Goal: Transaction & Acquisition: Purchase product/service

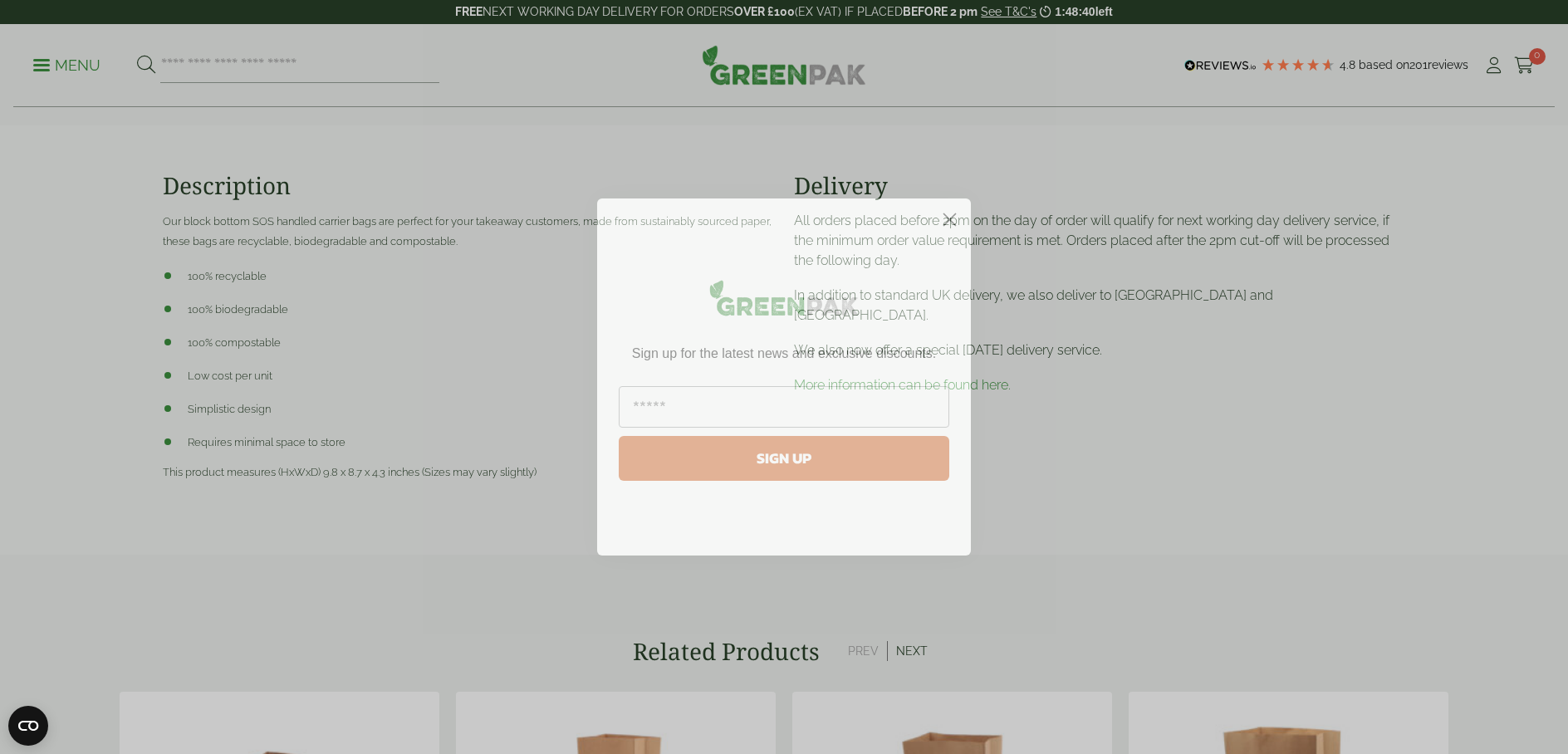
click at [949, 219] on icon "Close dialog" at bounding box center [950, 220] width 11 height 11
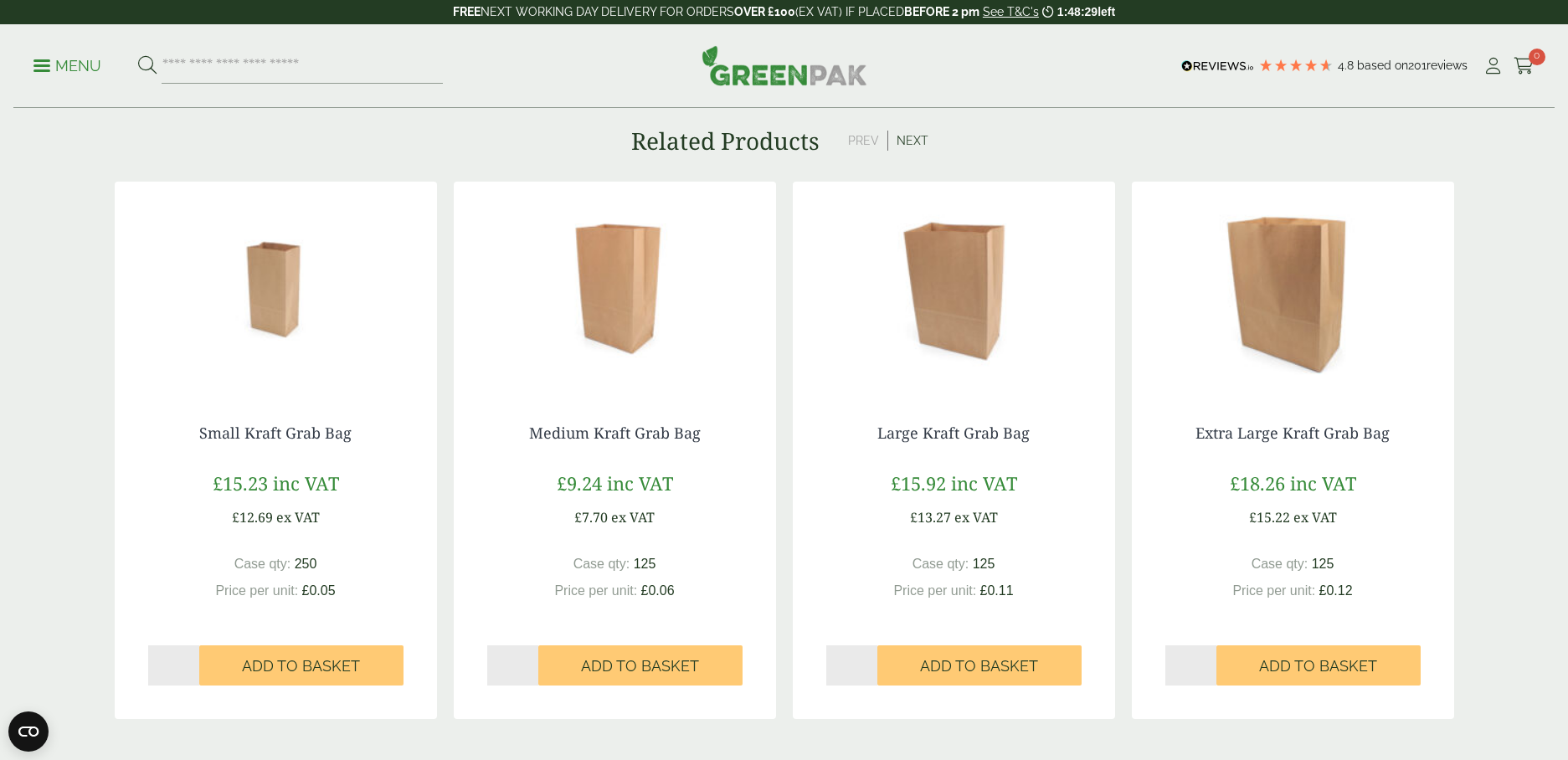
scroll to position [1036, 0]
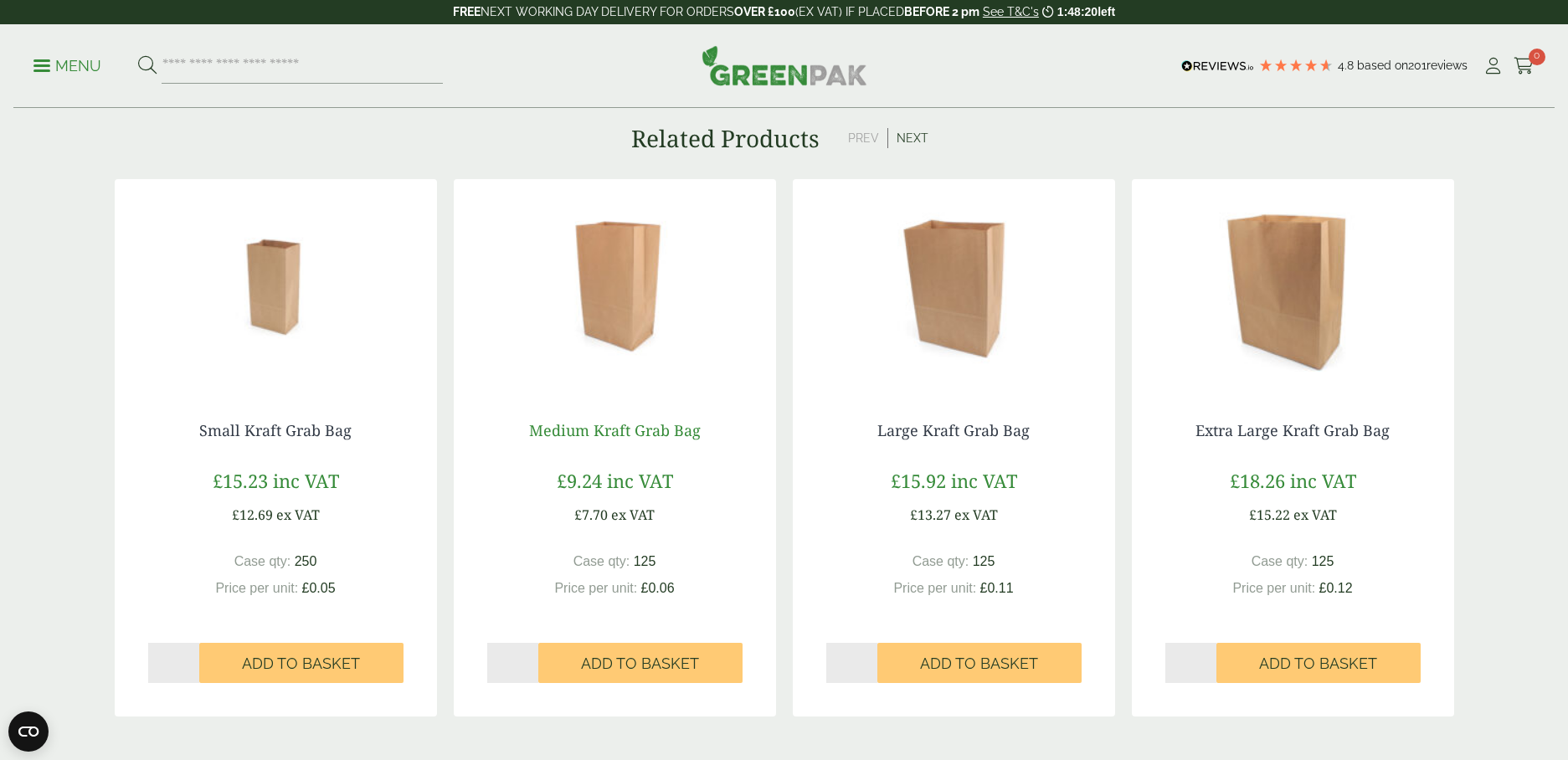
click at [611, 432] on link "Medium Kraft Grab Bag" at bounding box center [614, 430] width 171 height 20
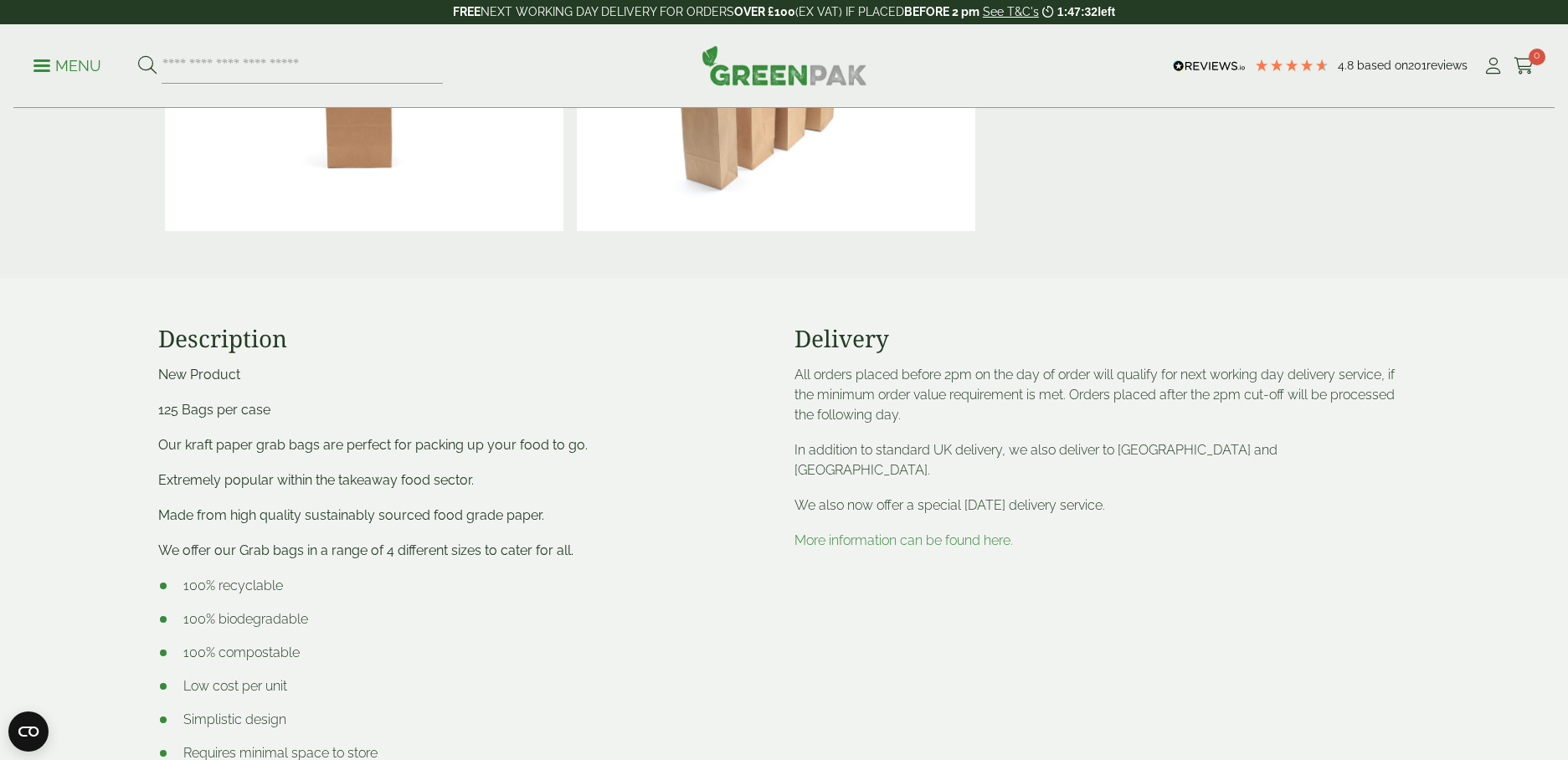
scroll to position [578, 0]
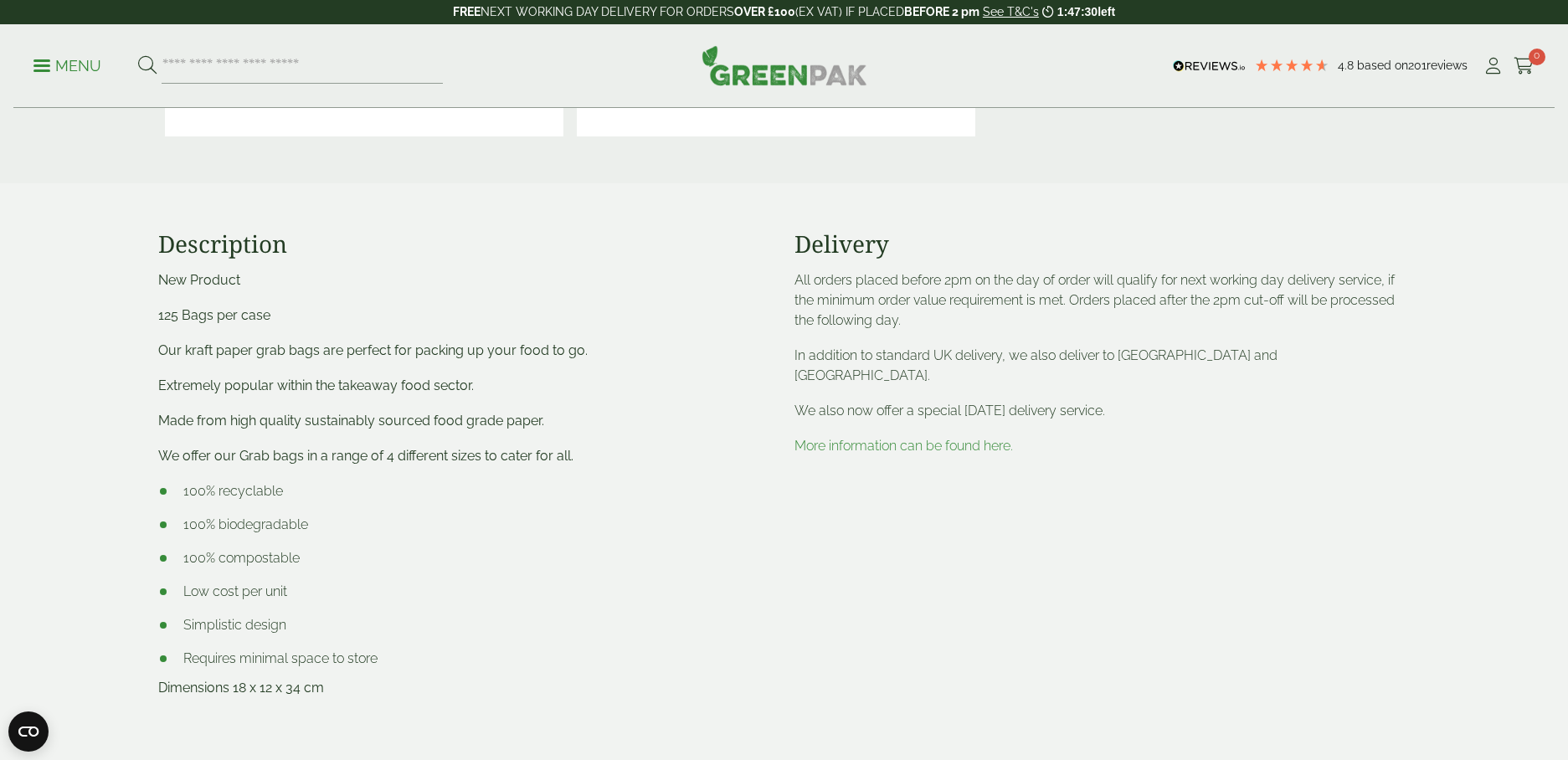
click at [914, 438] on link "More information can be found here." at bounding box center [903, 446] width 219 height 16
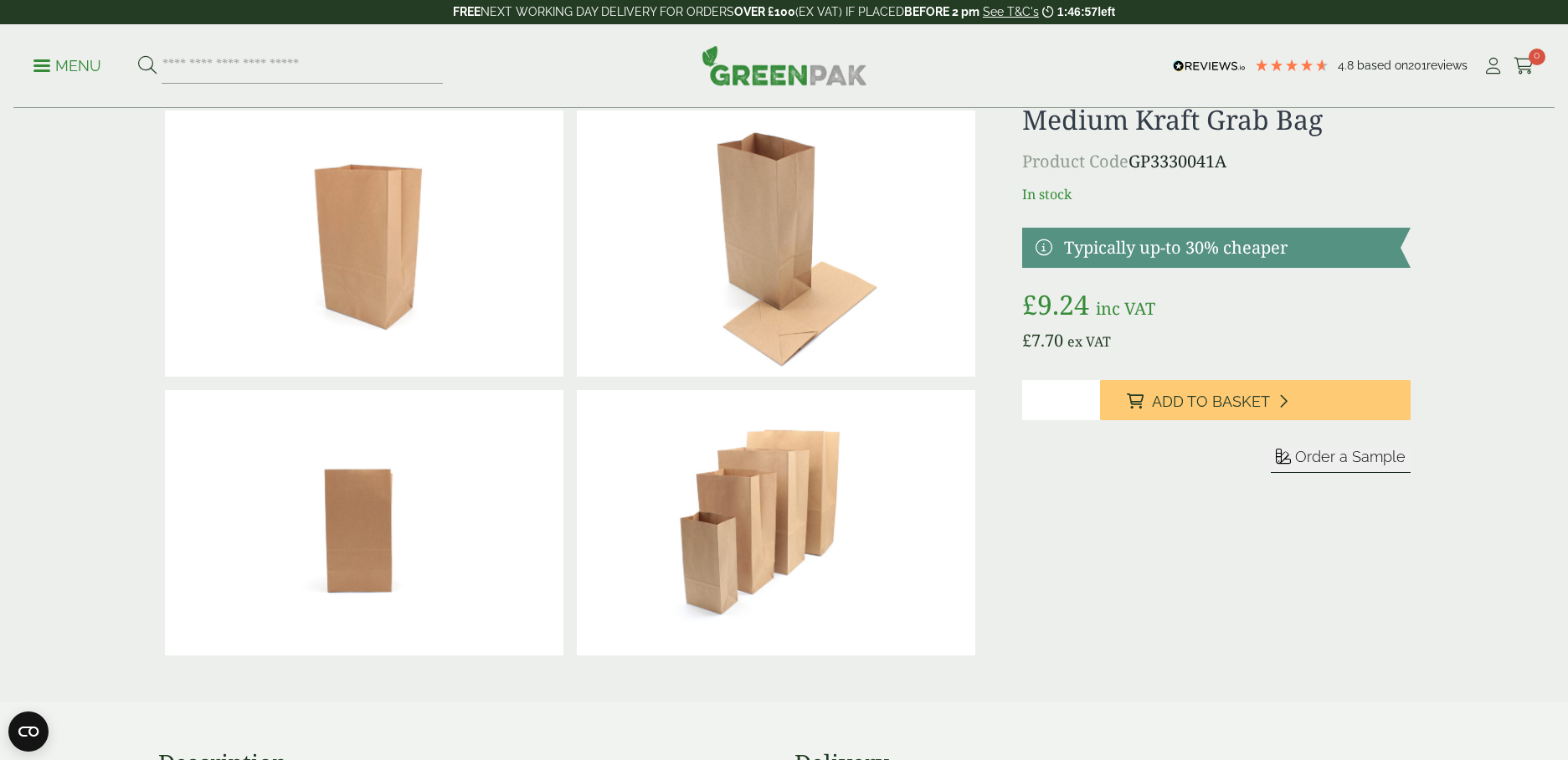
scroll to position [92, 0]
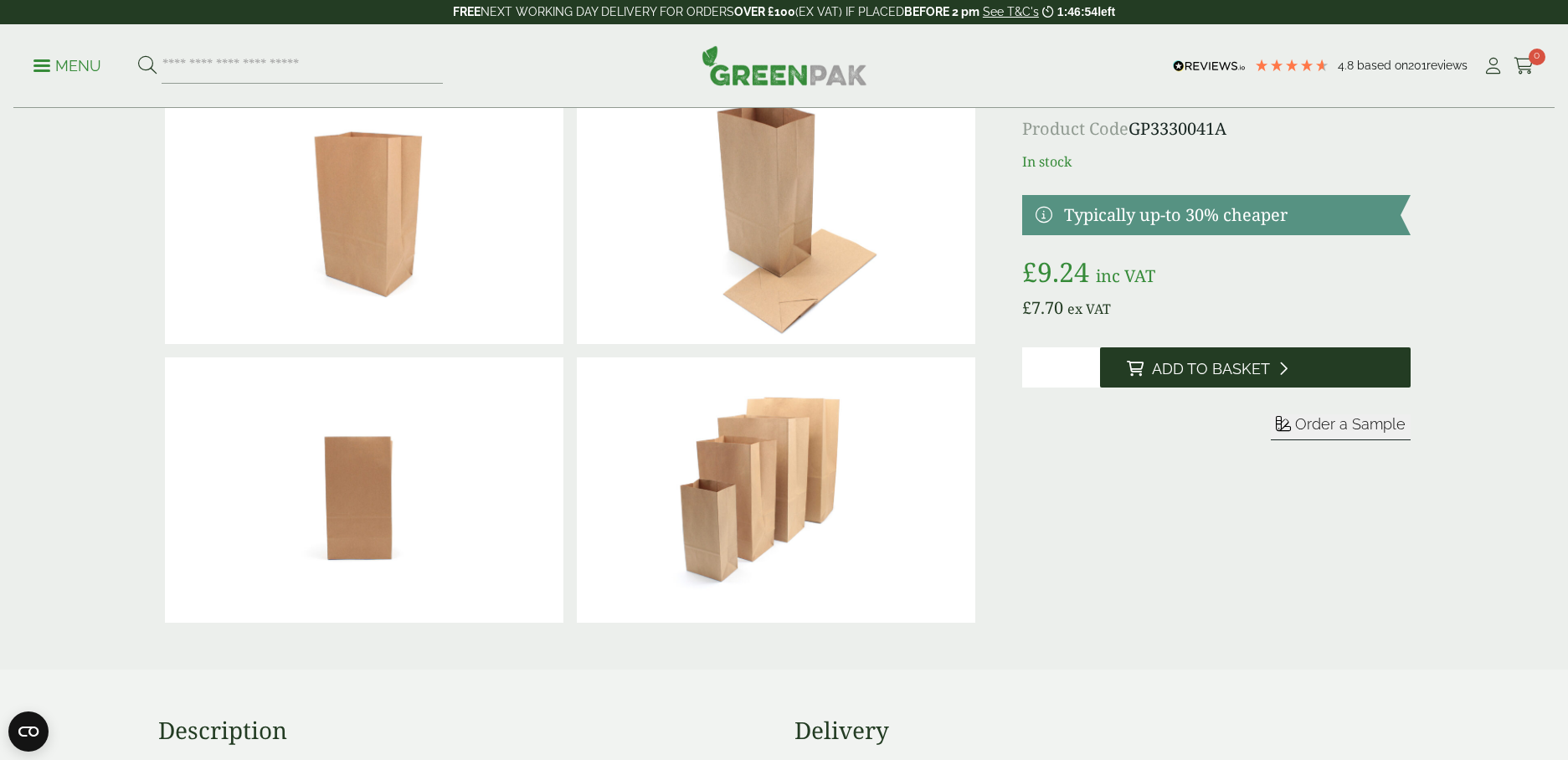
click at [1179, 372] on span "Add to Basket" at bounding box center [1211, 369] width 118 height 18
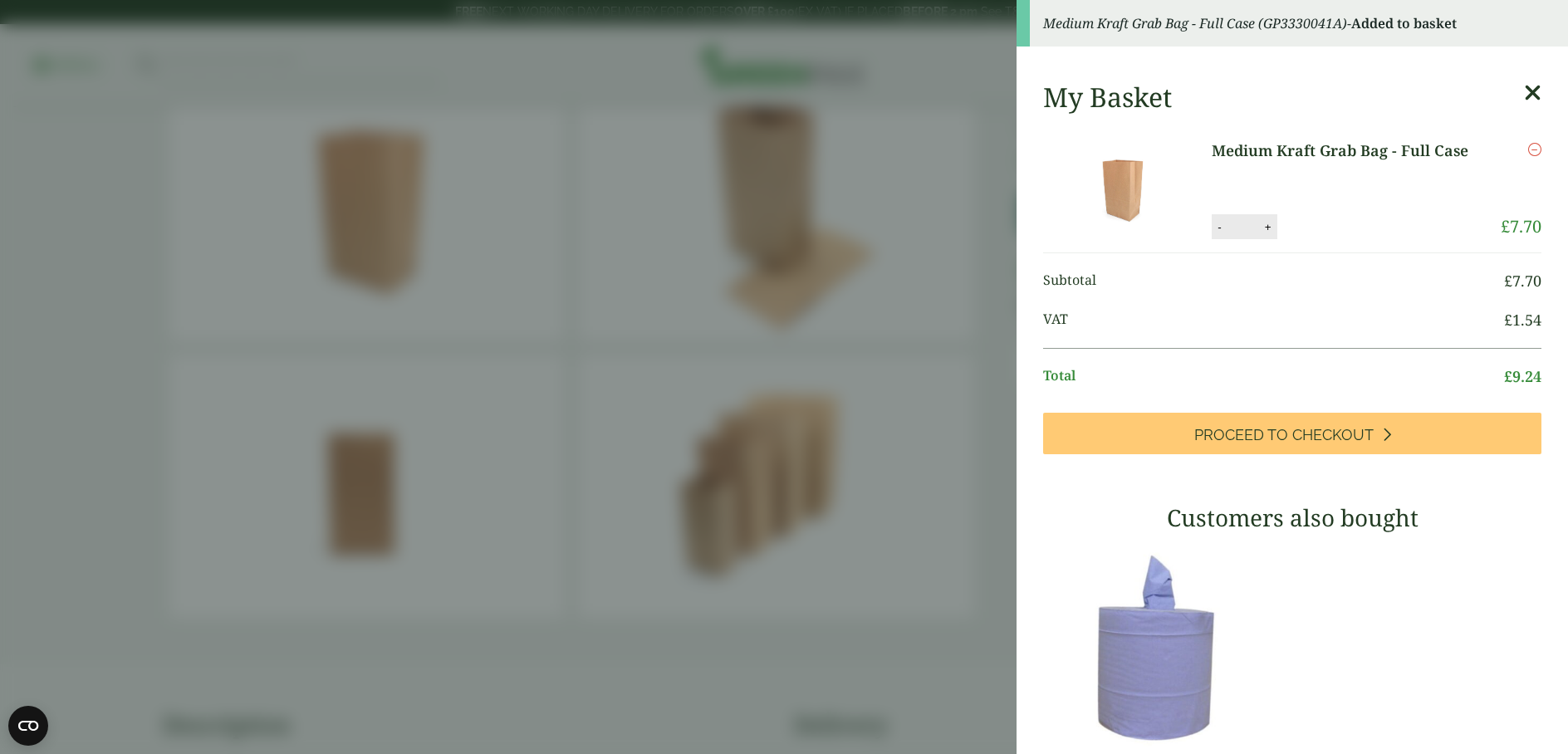
click at [1498, 86] on div "My Basket" at bounding box center [1292, 97] width 498 height 32
click at [1524, 87] on icon at bounding box center [1533, 93] width 17 height 23
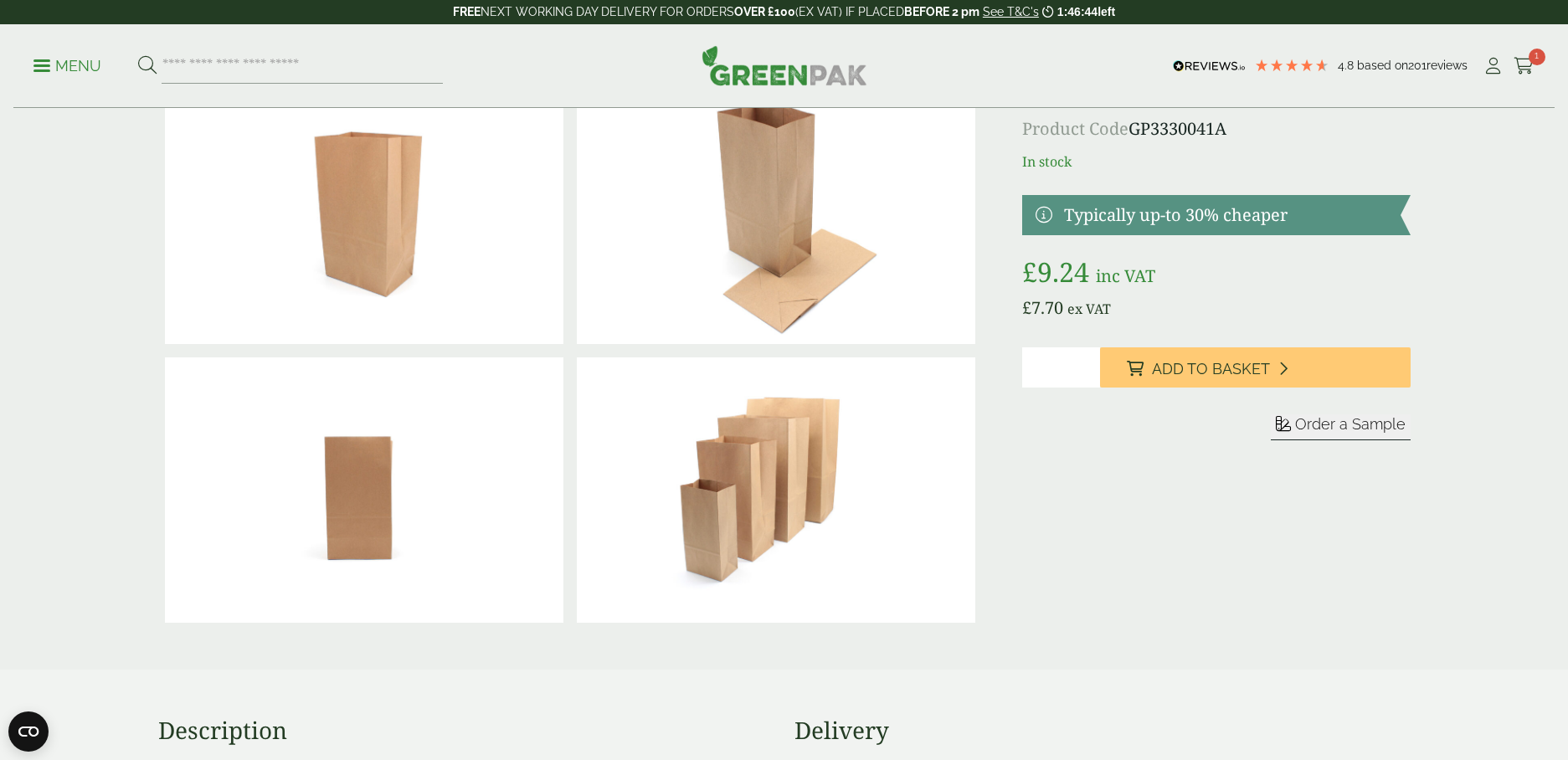
scroll to position [0, 0]
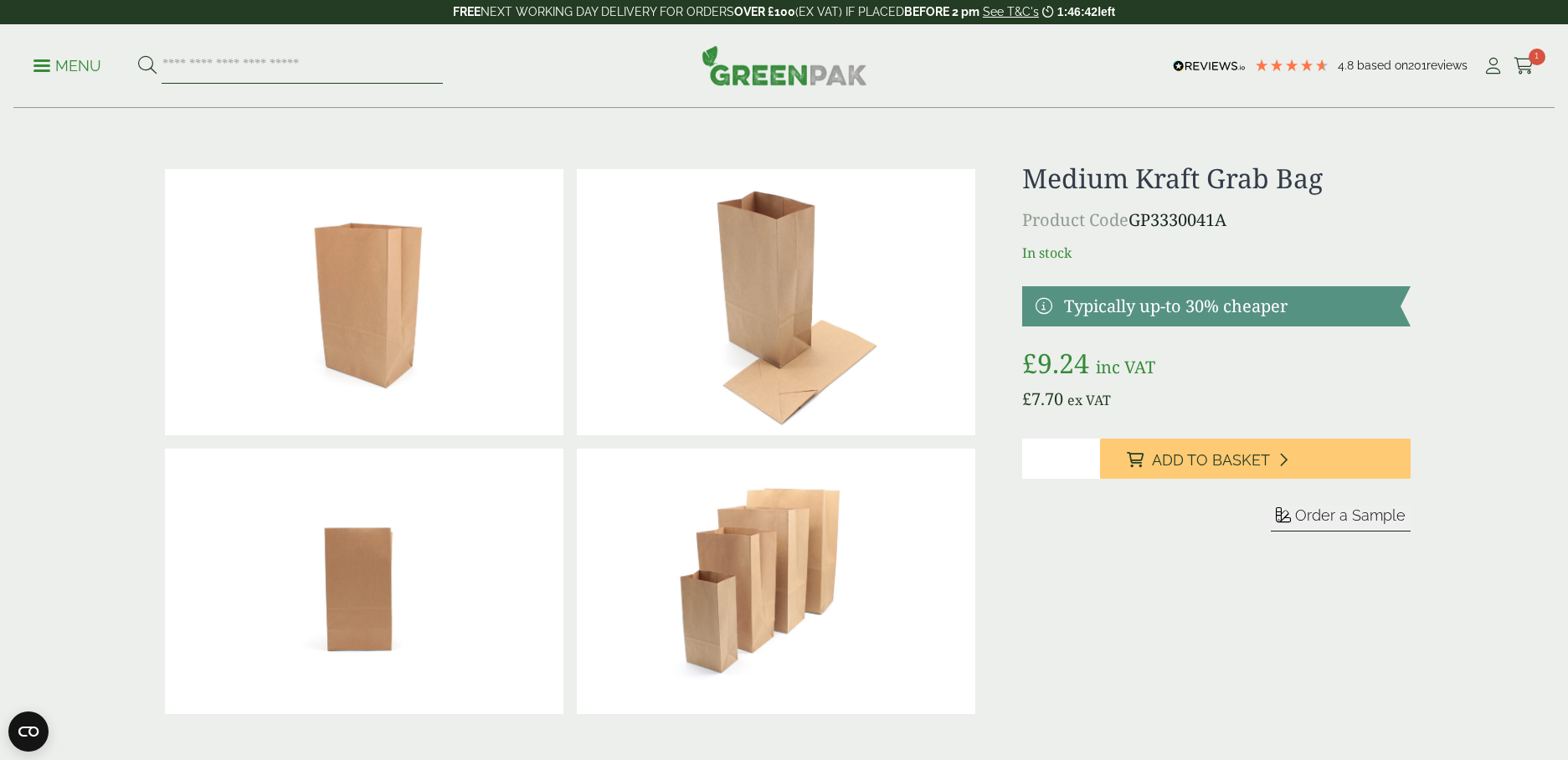
click at [204, 64] on input "search" at bounding box center [302, 66] width 281 height 36
type input "******"
click at [138, 55] on button at bounding box center [146, 66] width 18 height 22
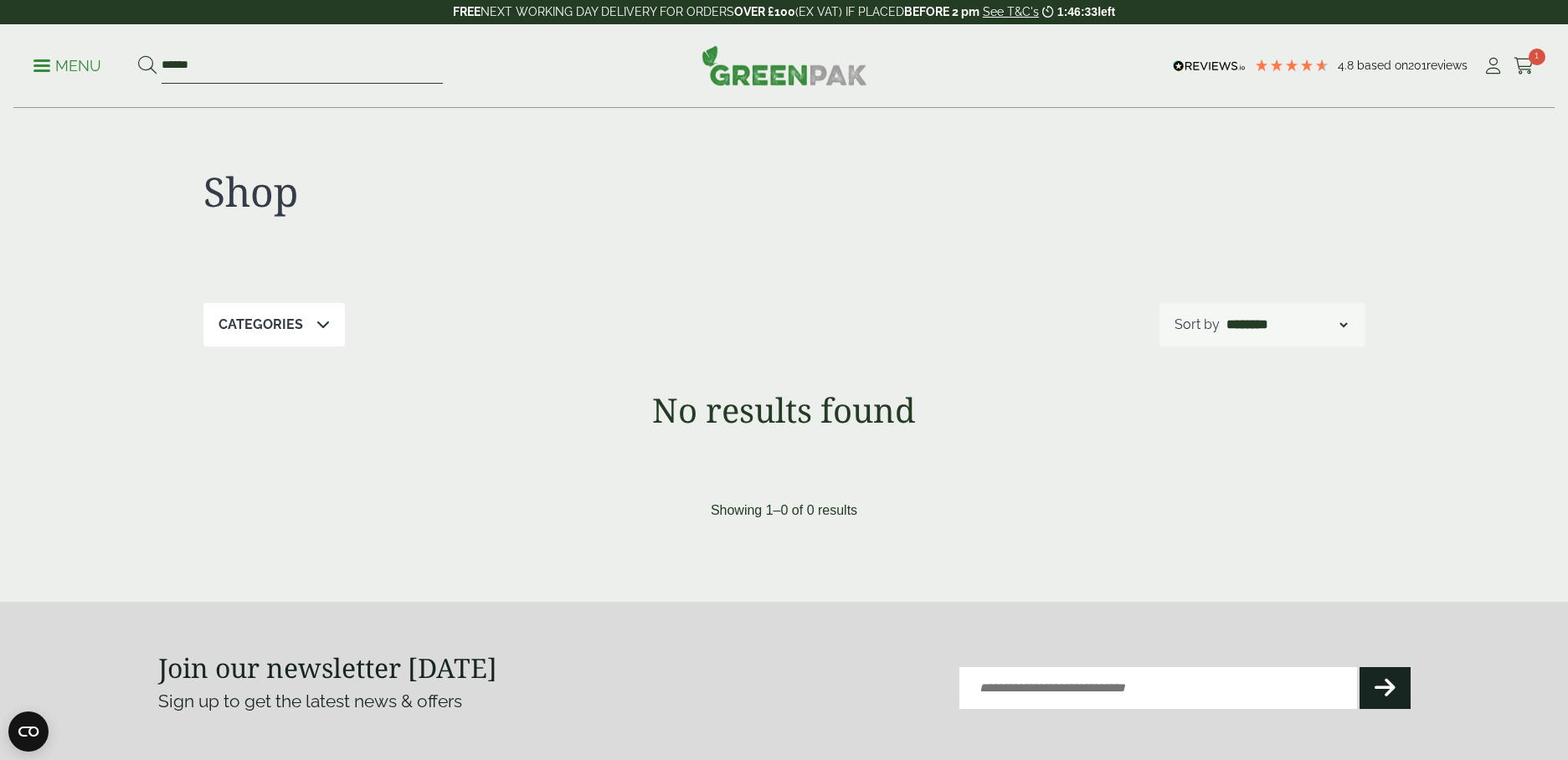
drag, startPoint x: 199, startPoint y: 67, endPoint x: 157, endPoint y: 72, distance: 42.3
click at [157, 72] on form "******" at bounding box center [290, 66] width 304 height 36
click at [47, 65] on span at bounding box center [41, 66] width 16 height 3
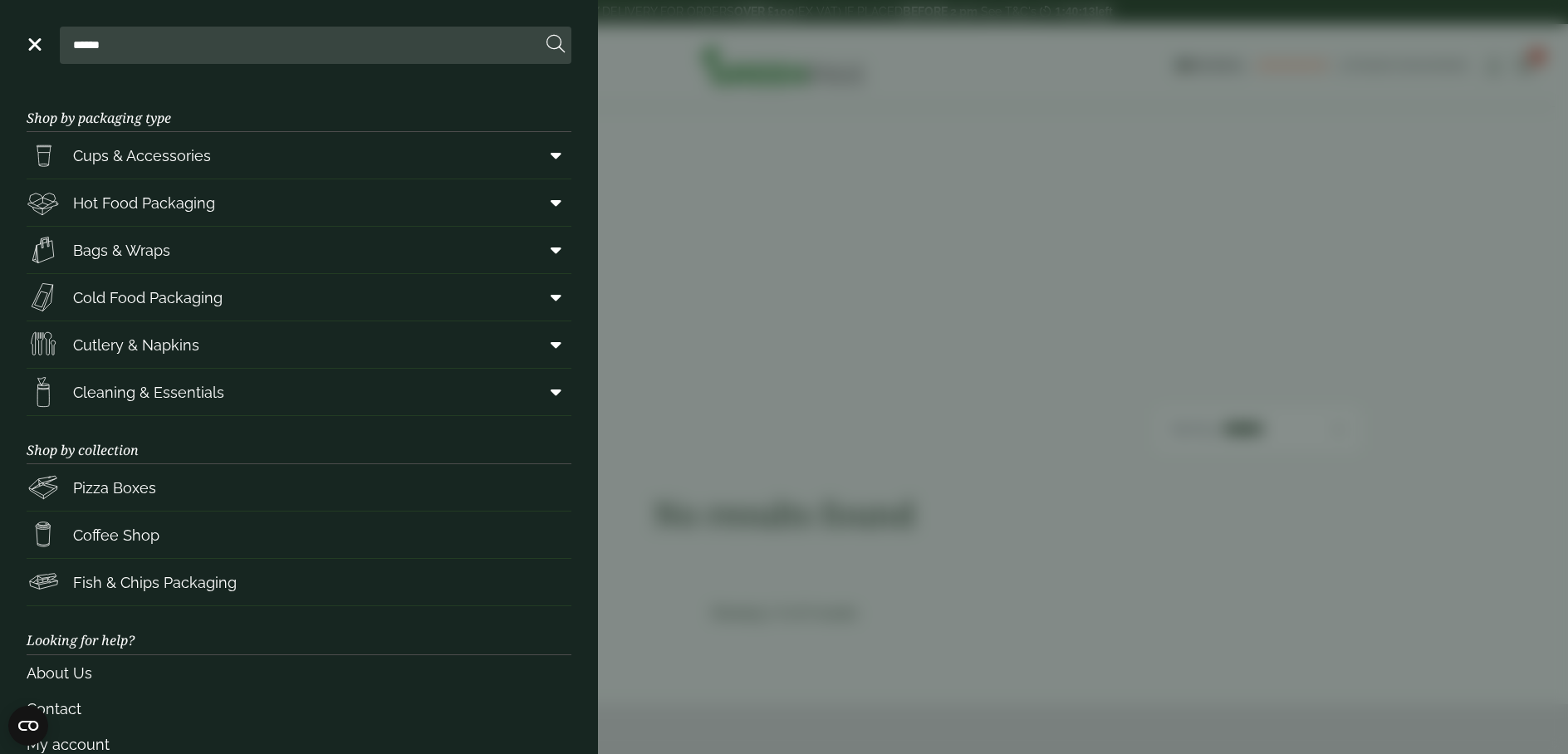
click at [30, 43] on span at bounding box center [32, 44] width 16 height 3
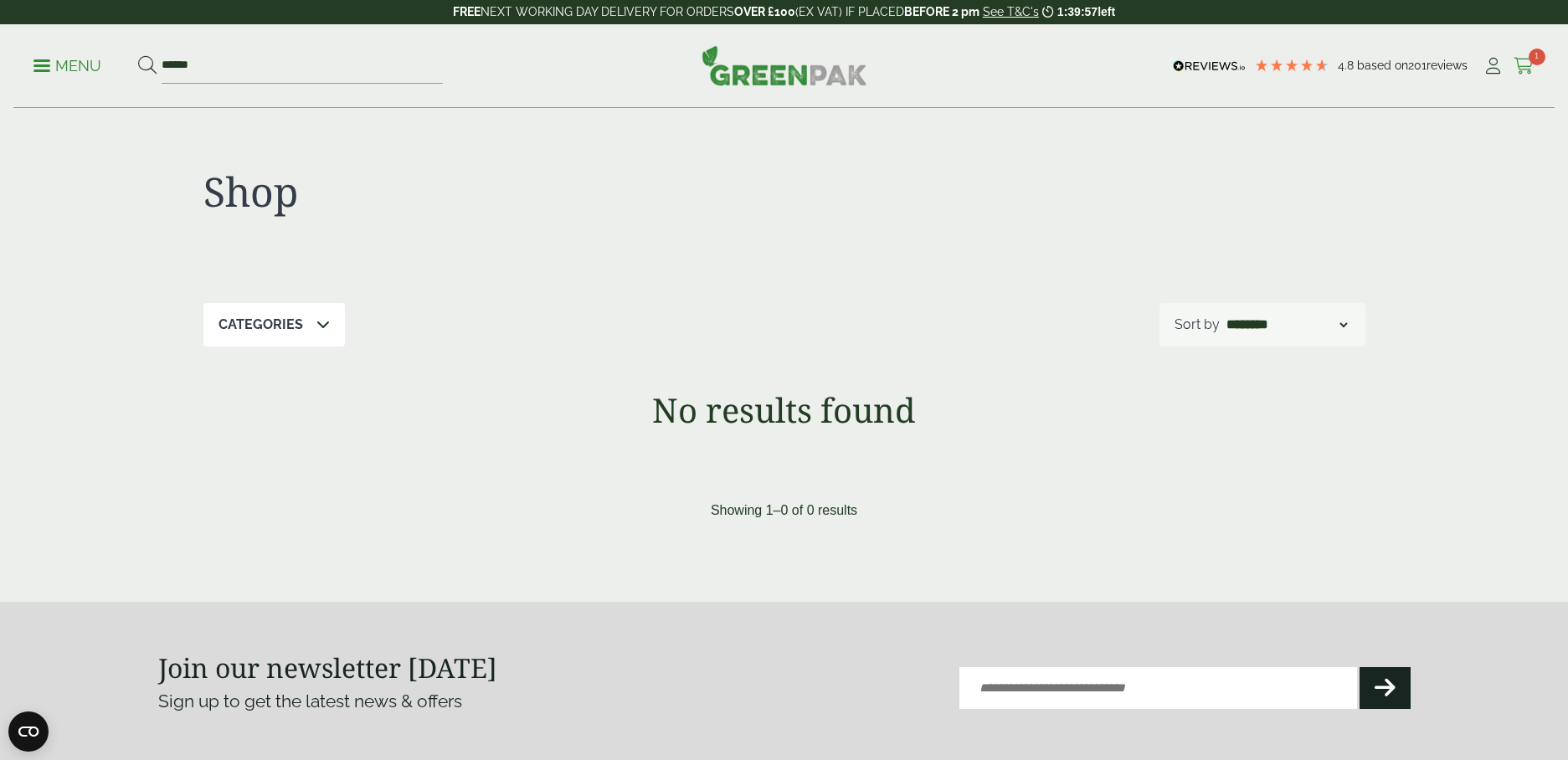
click at [1526, 68] on icon at bounding box center [1524, 66] width 21 height 16
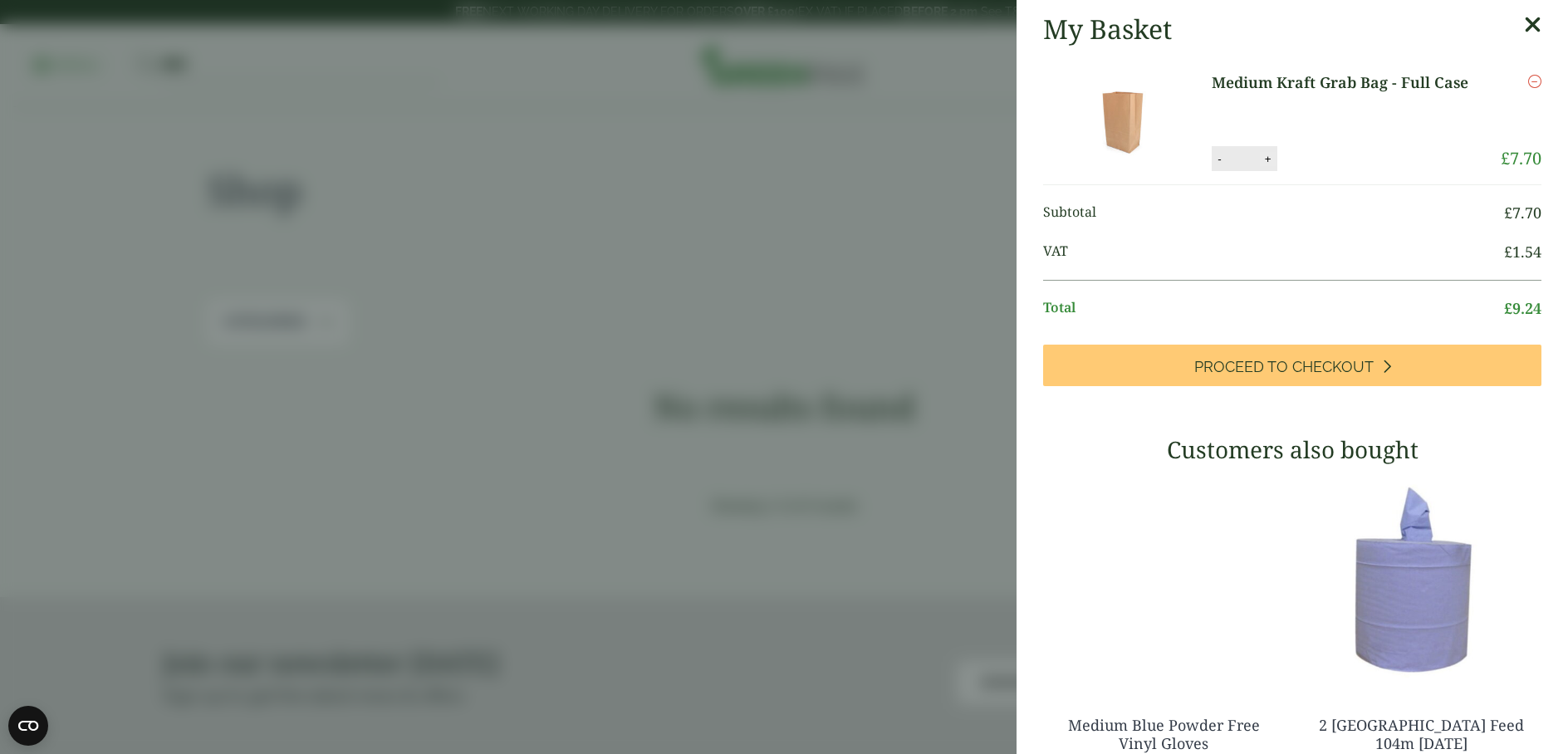
click at [1260, 157] on button "+" at bounding box center [1267, 159] width 16 height 14
type input "*"
click at [1331, 160] on button "Update" at bounding box center [1321, 160] width 83 height 25
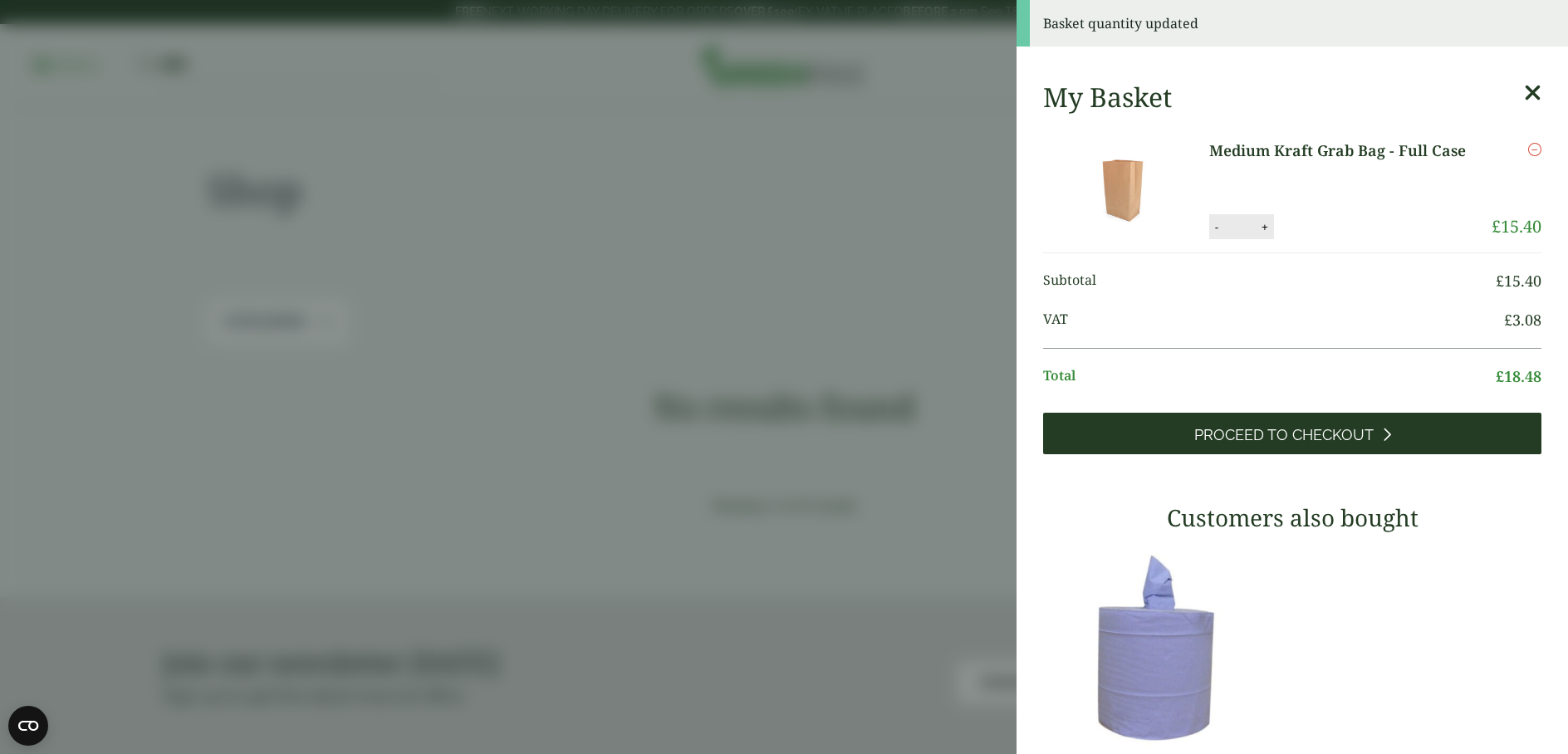
click at [1263, 435] on span "Proceed to Checkout" at bounding box center [1284, 435] width 180 height 18
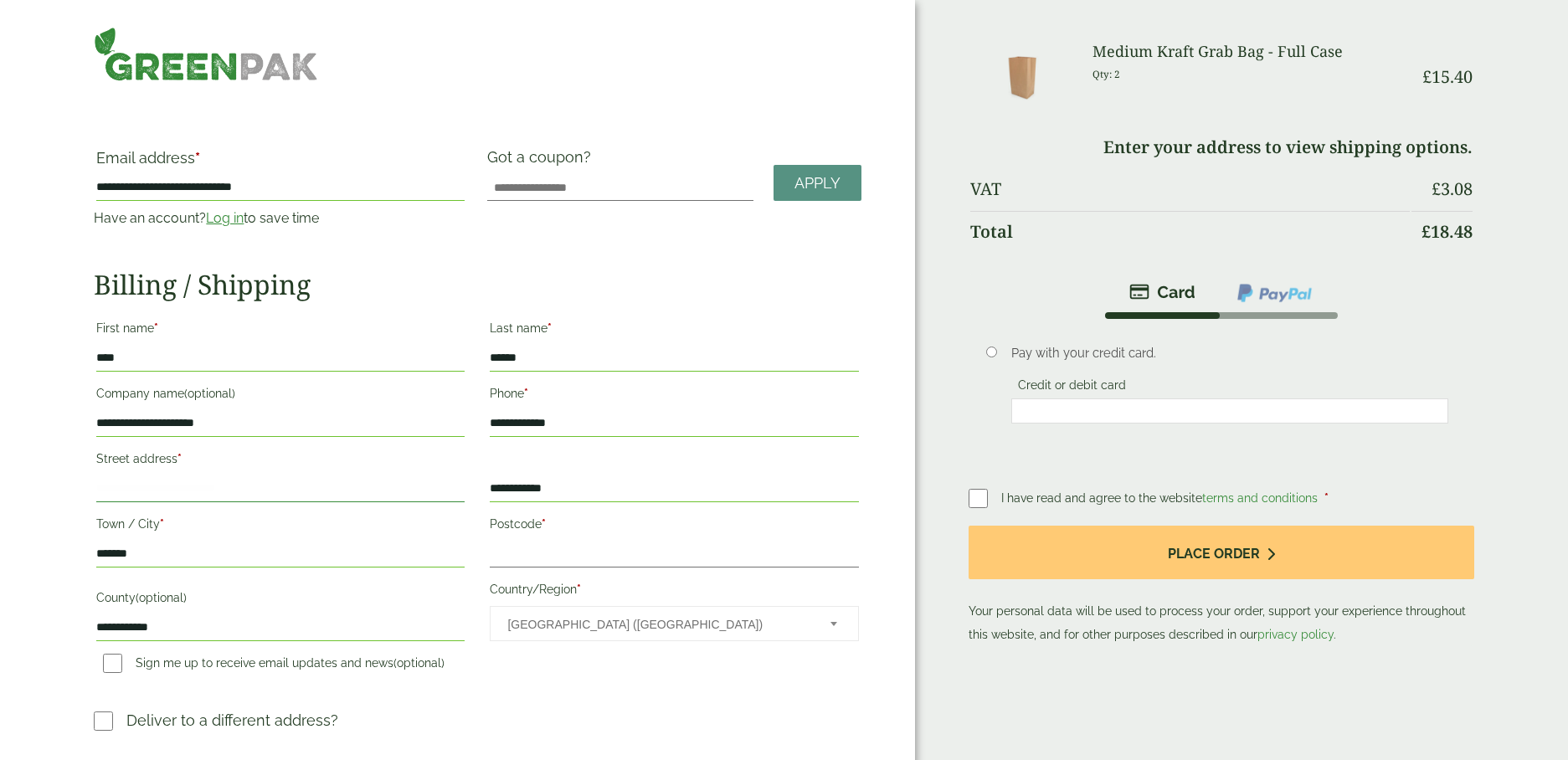
click at [195, 483] on input "Street address *" at bounding box center [280, 489] width 368 height 27
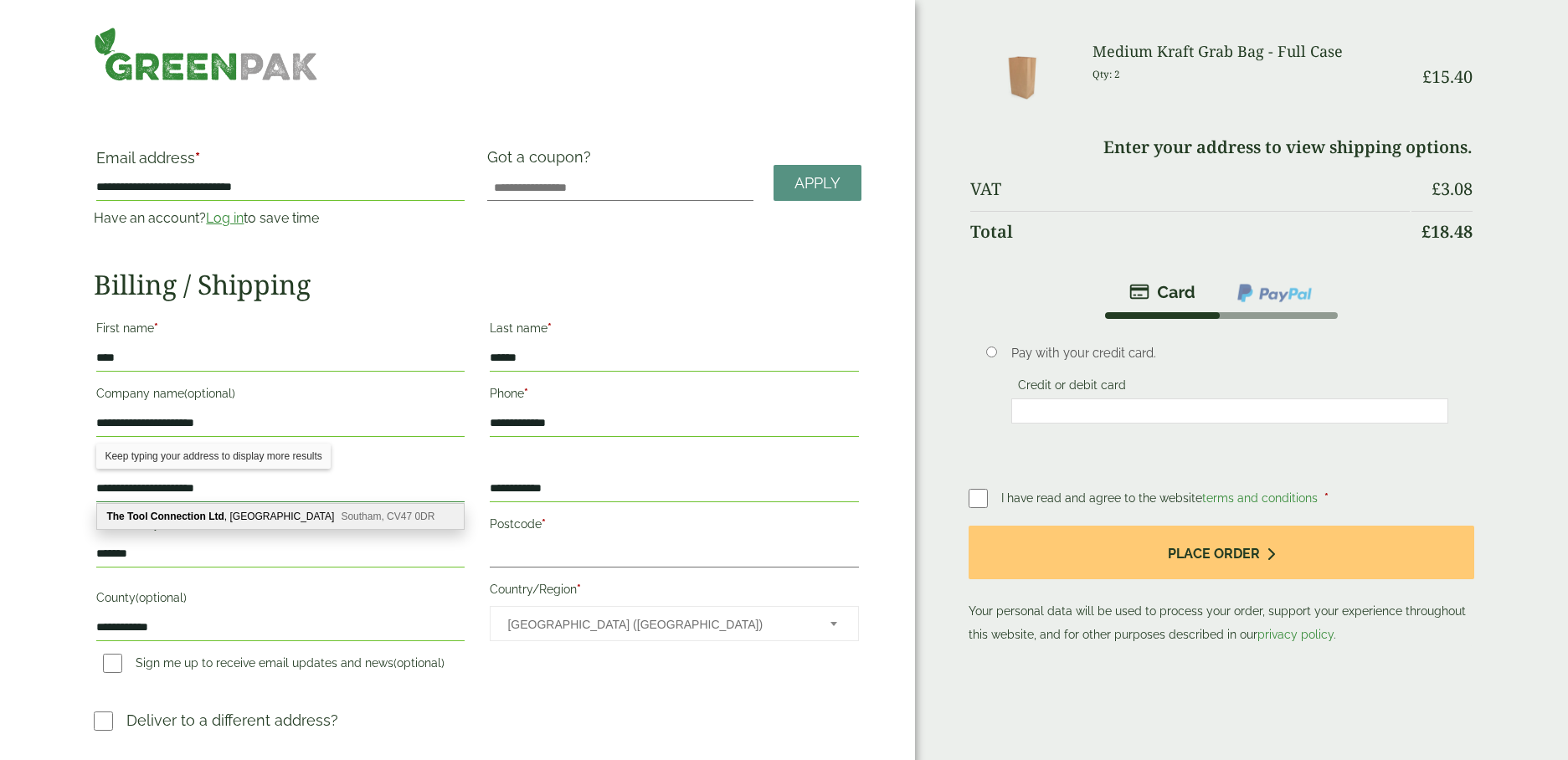
type input "**********"
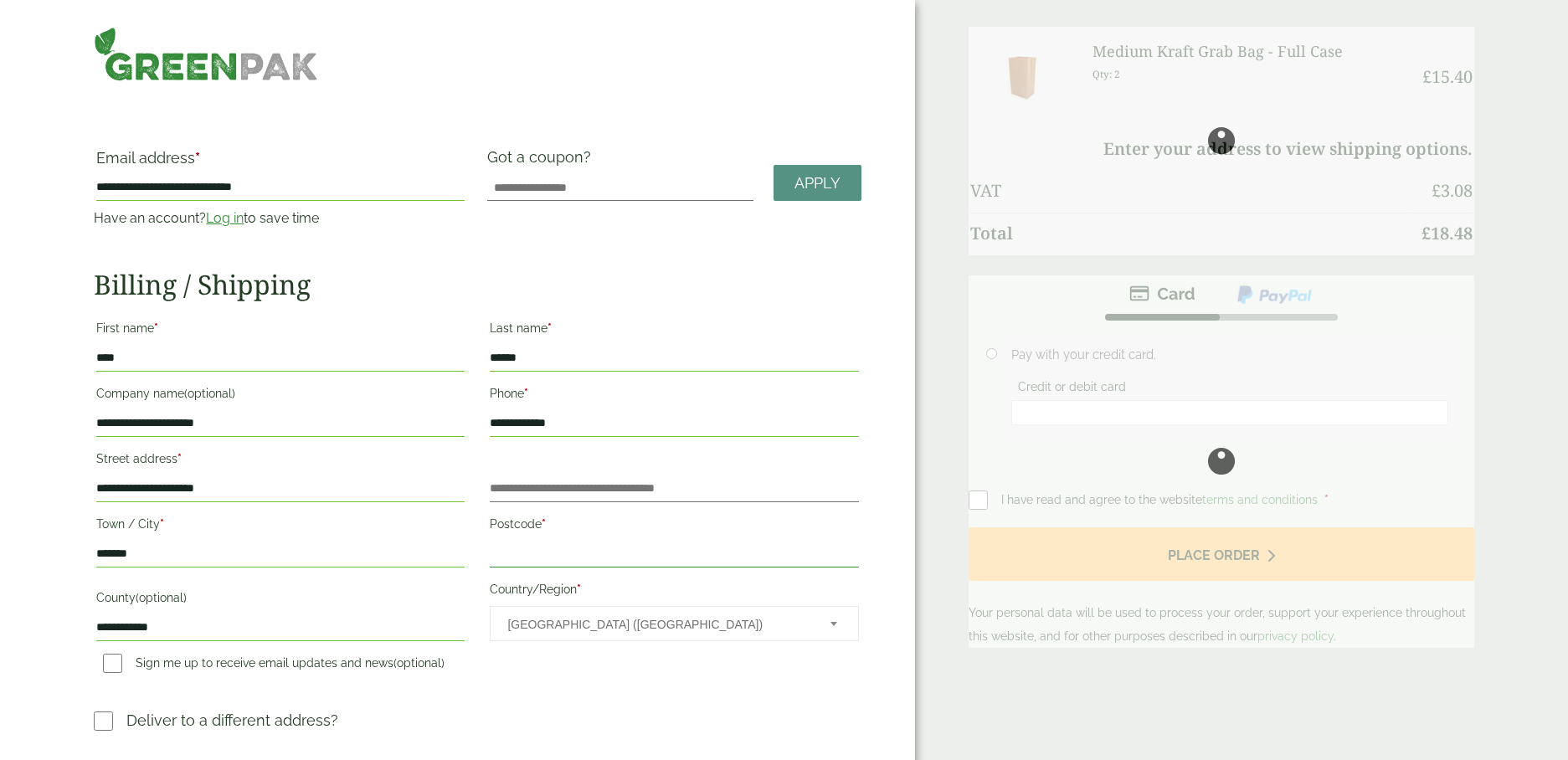
click at [537, 548] on input "Postcode *" at bounding box center [673, 554] width 368 height 27
click at [537, 548] on input "********" at bounding box center [673, 554] width 368 height 27
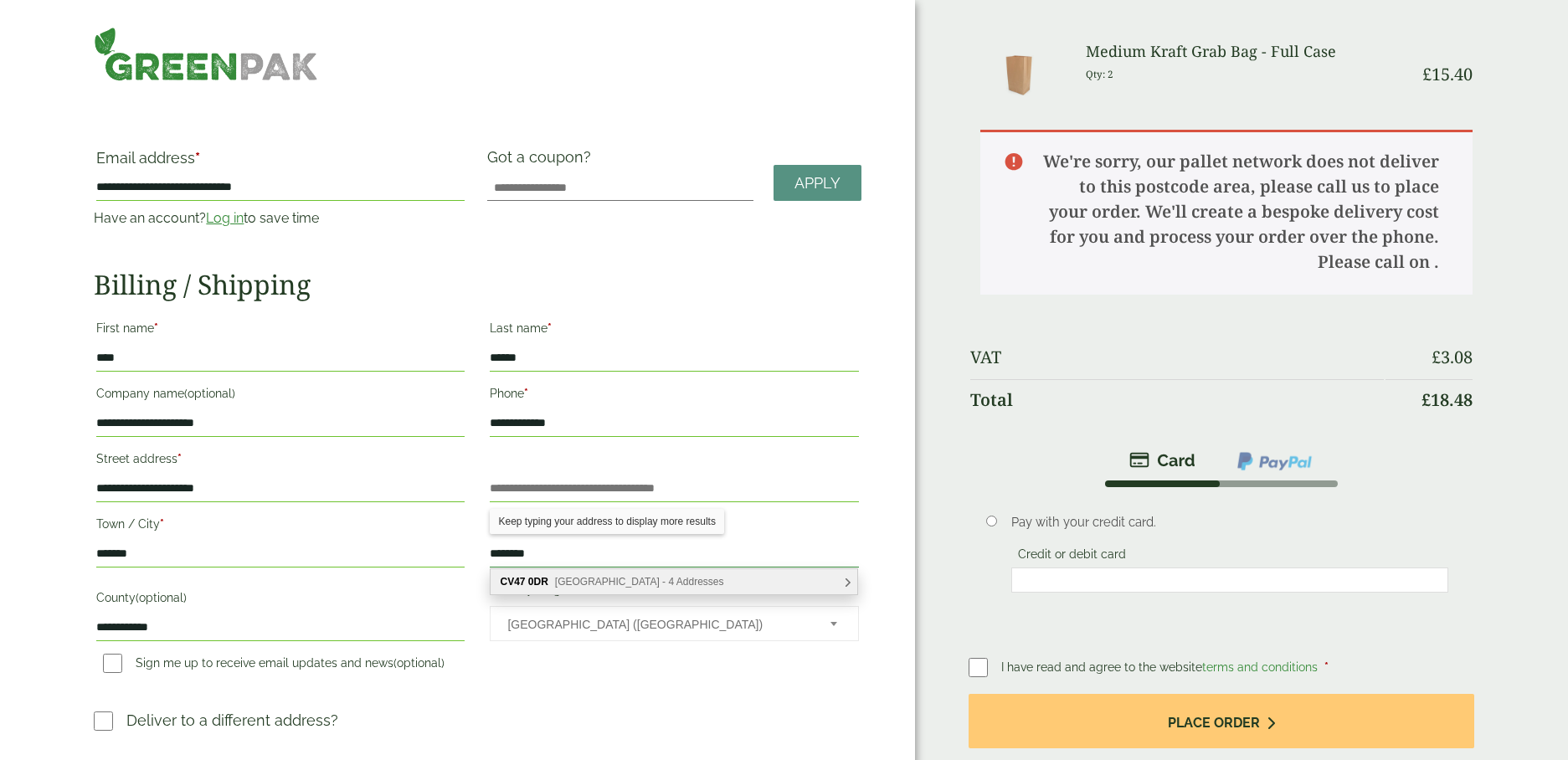
type input "********"
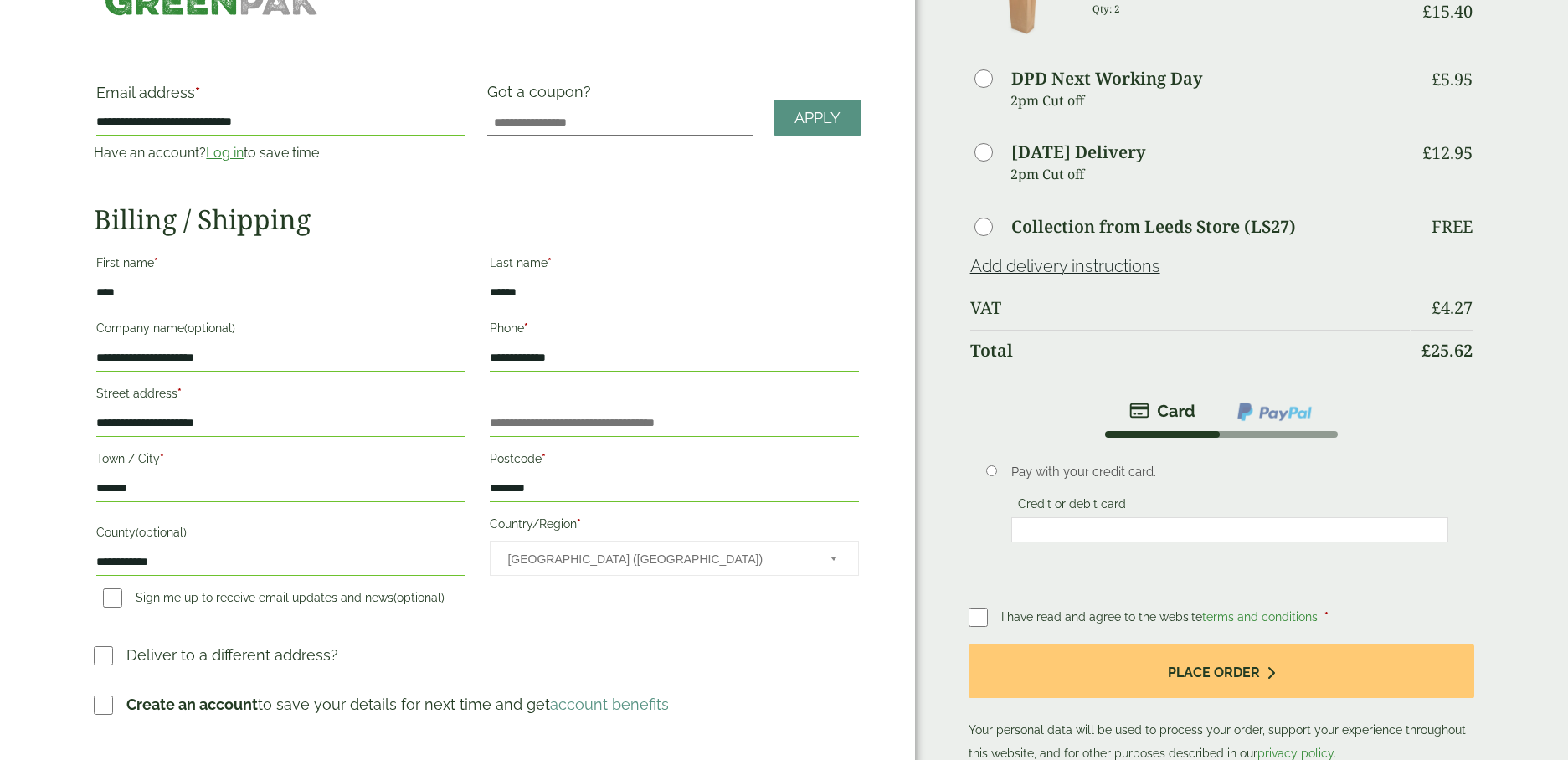
scroll to position [108, 0]
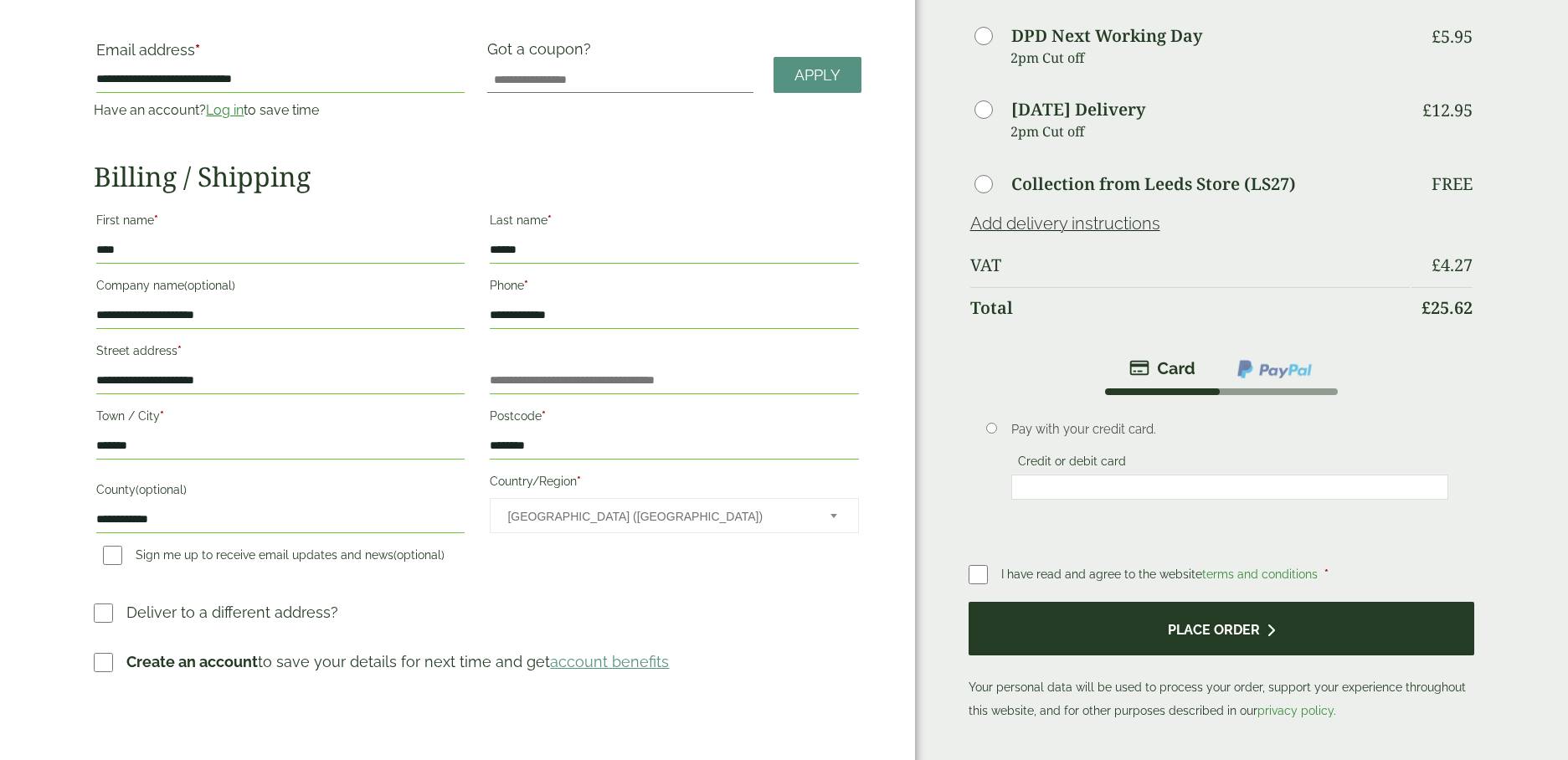
click at [1209, 628] on button "Place order" at bounding box center [1221, 629] width 506 height 54
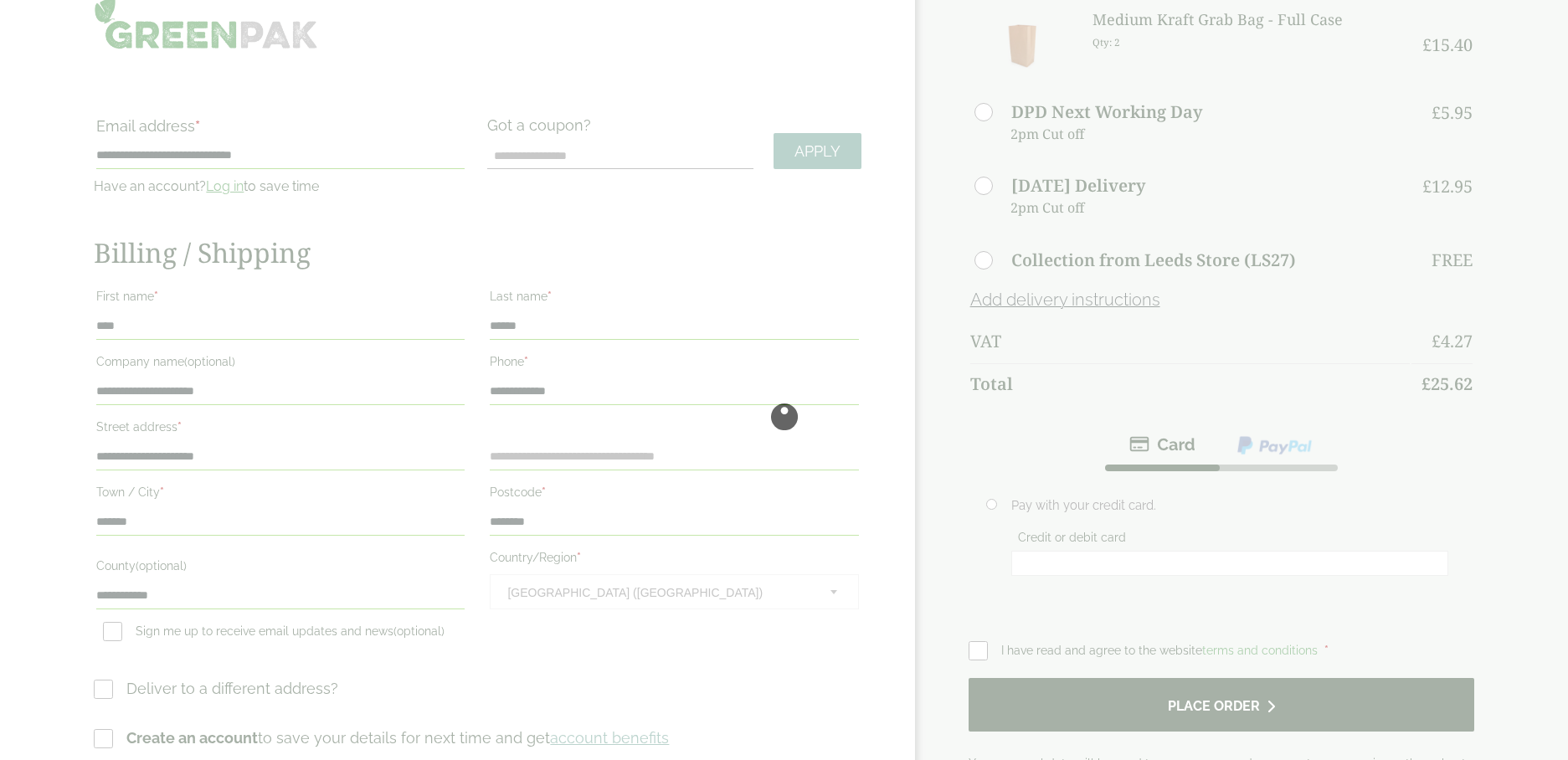
scroll to position [0, 0]
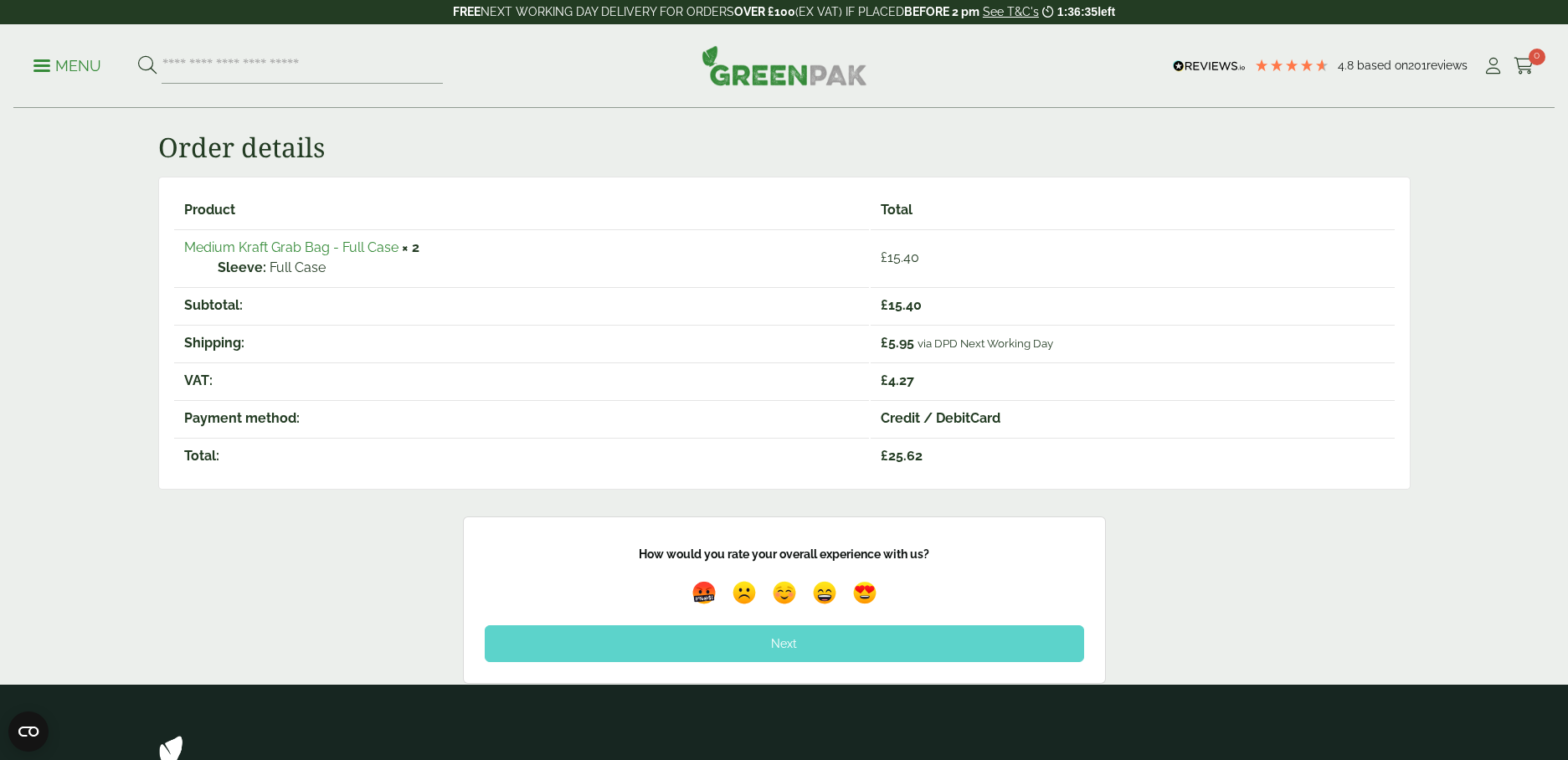
scroll to position [231, 0]
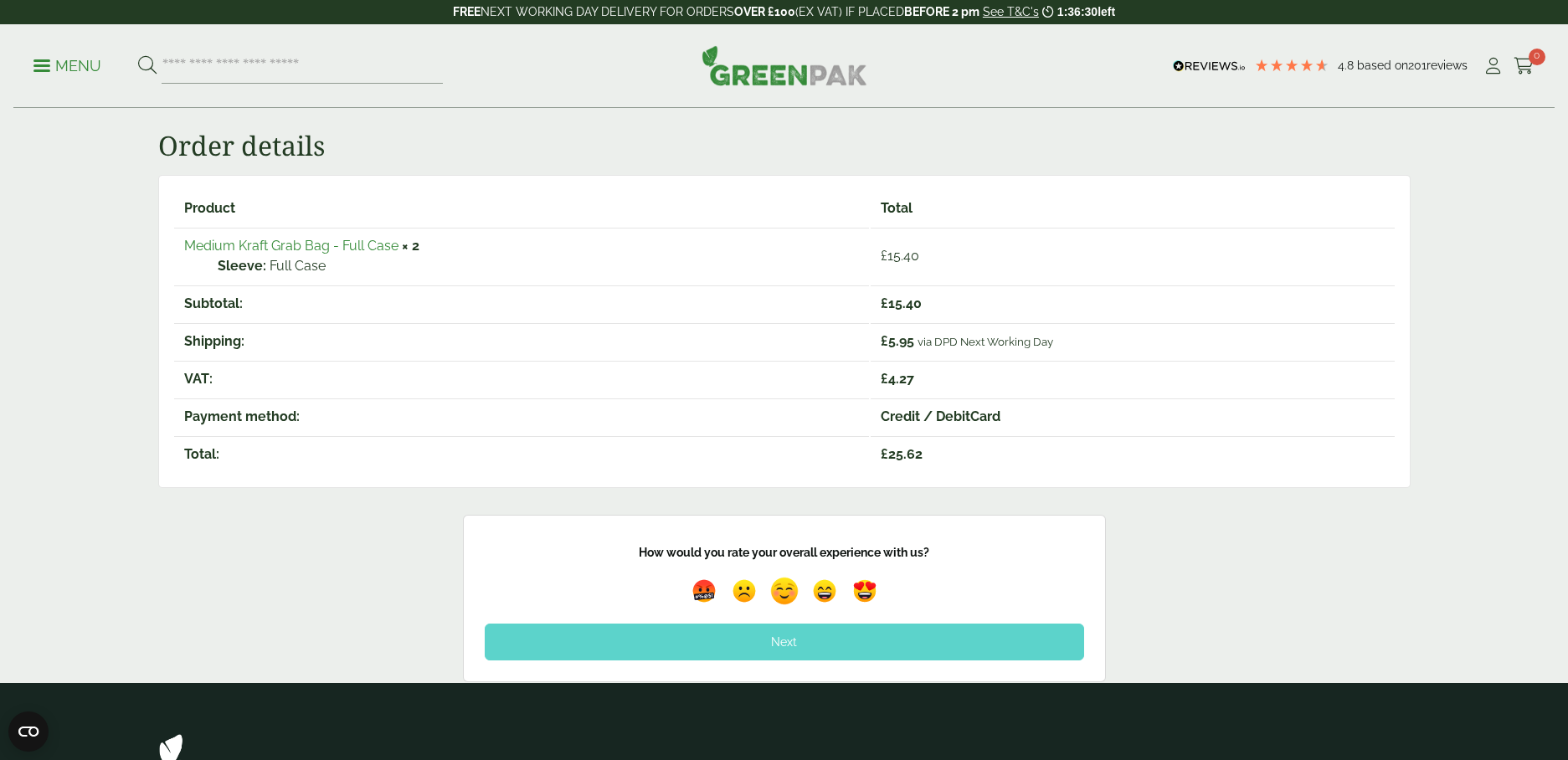
click at [787, 594] on img at bounding box center [784, 591] width 39 height 39
click at [779, 640] on div "Next" at bounding box center [784, 642] width 599 height 37
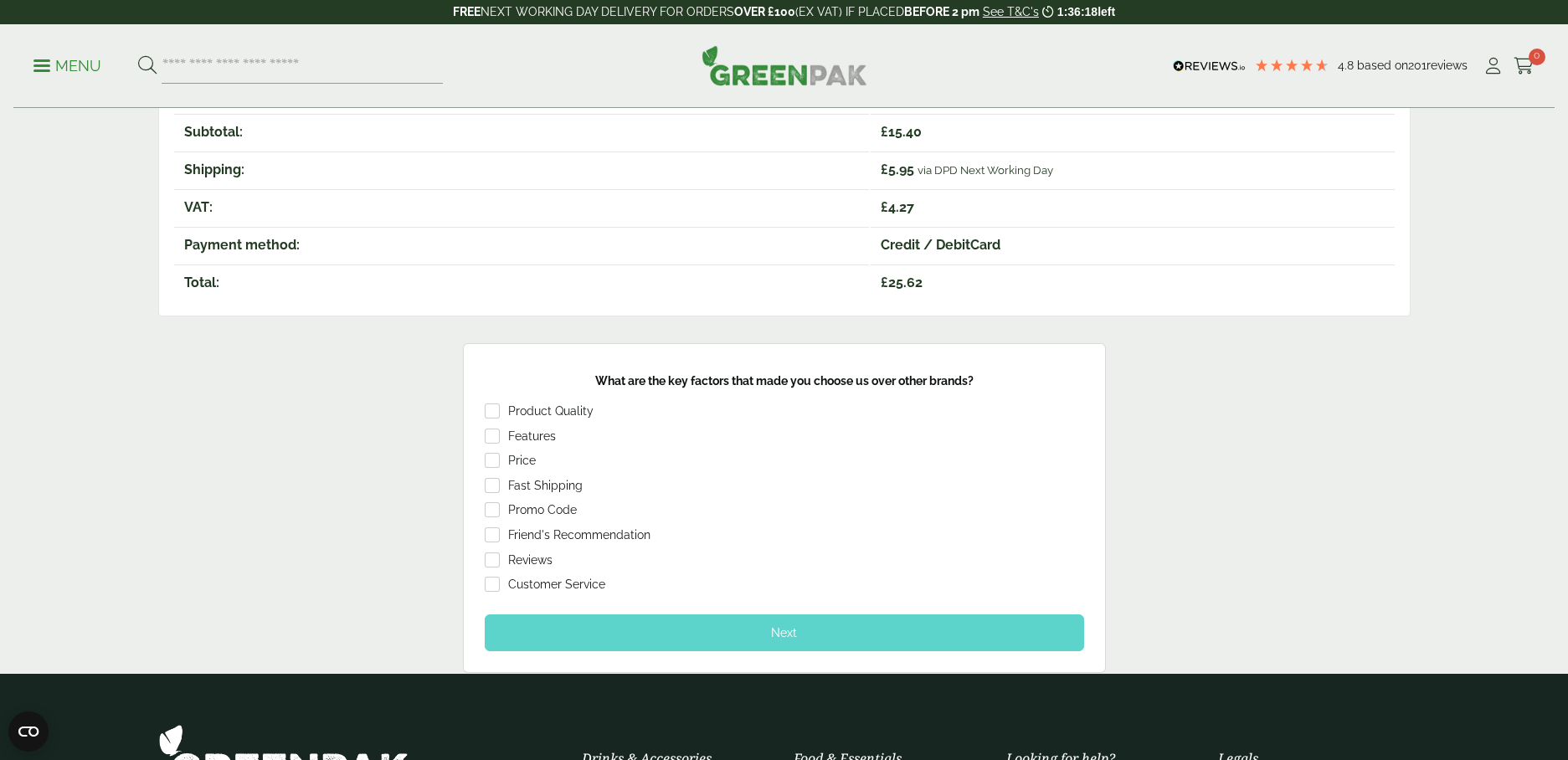
scroll to position [405, 0]
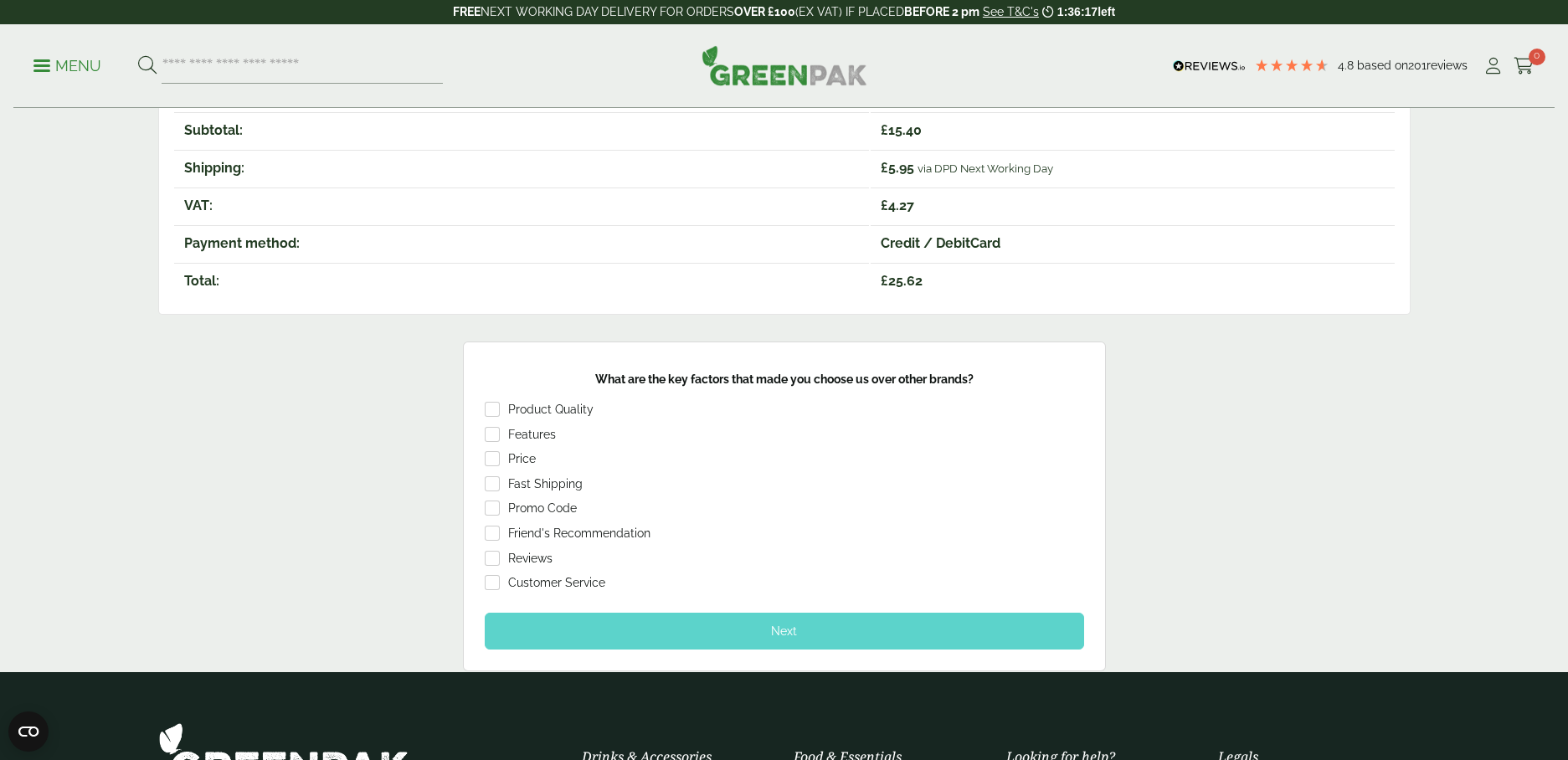
click at [722, 633] on div "Next" at bounding box center [784, 631] width 599 height 37
